Goal: Find specific page/section: Find specific page/section

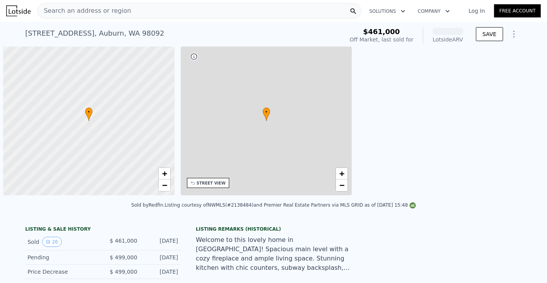
scroll to position [0, 3]
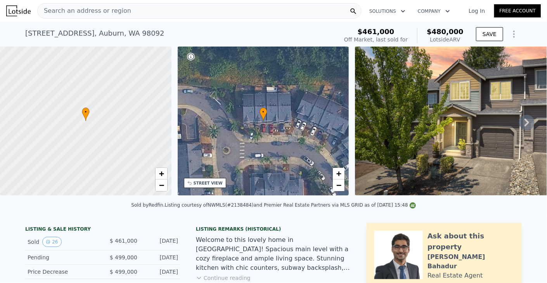
click at [314, 10] on div "Search an address or region" at bounding box center [199, 11] width 324 height 16
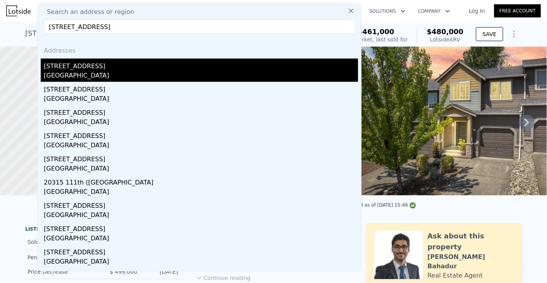
type input "[STREET_ADDRESS]"
click at [151, 66] on div "[STREET_ADDRESS]" at bounding box center [201, 65] width 314 height 12
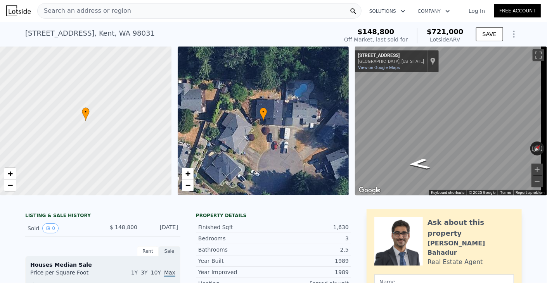
click at [170, 11] on div "Search an address or region" at bounding box center [199, 11] width 324 height 16
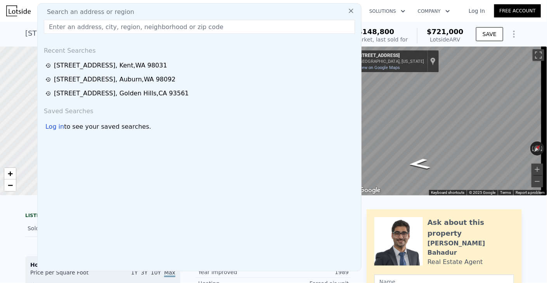
click at [150, 30] on input "text" at bounding box center [199, 27] width 311 height 14
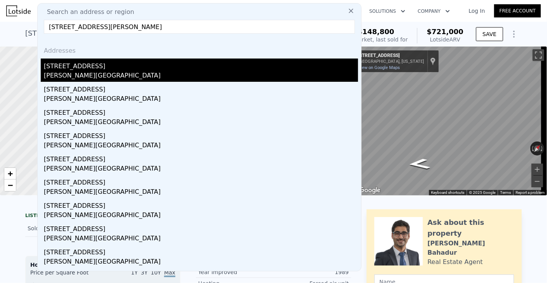
type input "[STREET_ADDRESS][PERSON_NAME]"
click at [99, 73] on div "[PERSON_NAME][GEOGRAPHIC_DATA]" at bounding box center [201, 76] width 314 height 11
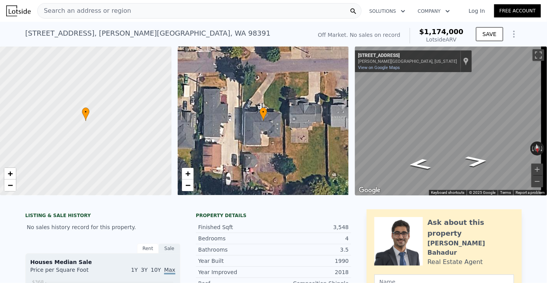
click at [67, 9] on span "Search an address or region" at bounding box center [84, 10] width 93 height 9
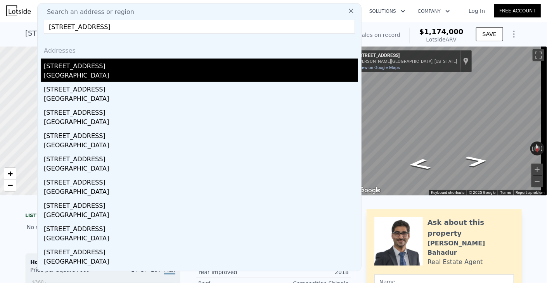
type input "[STREET_ADDRESS]"
click at [78, 77] on div "[GEOGRAPHIC_DATA]" at bounding box center [201, 76] width 314 height 11
